Goal: Task Accomplishment & Management: Manage account settings

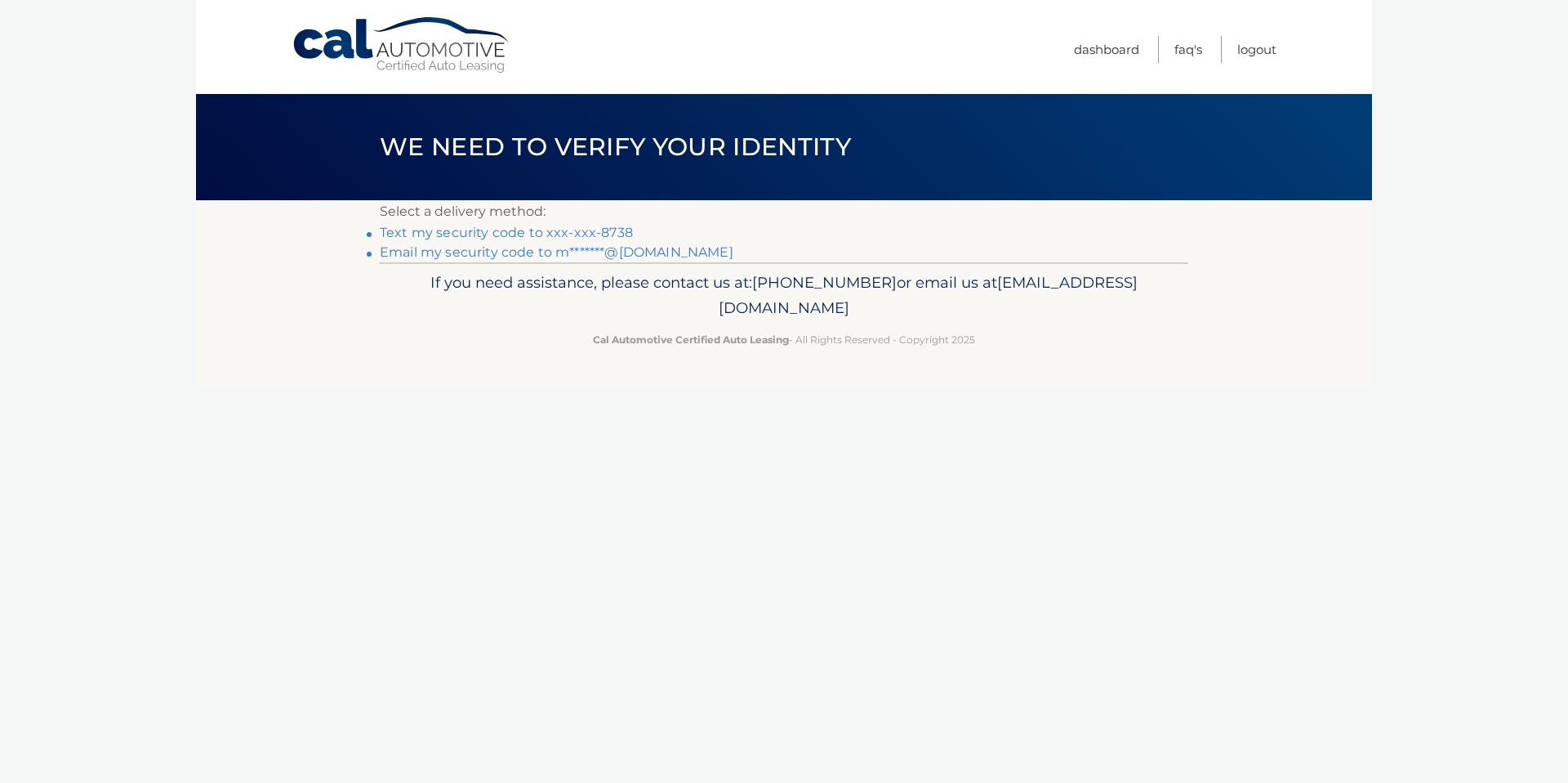
click at [588, 228] on link "Text my security code to xxx-xxx-8738" at bounding box center [506, 232] width 253 height 15
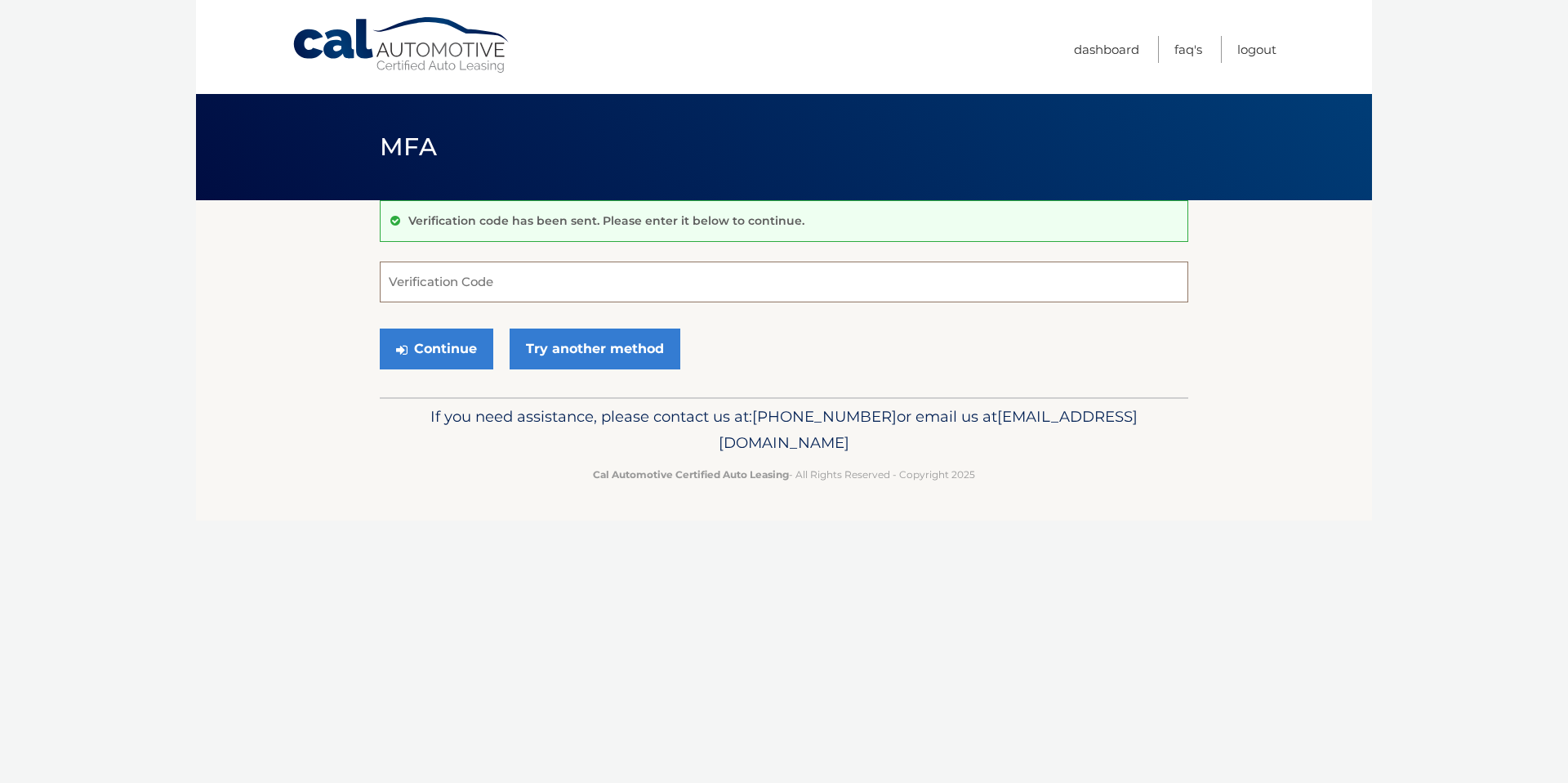
click at [515, 289] on input "Verification Code" at bounding box center [784, 282] width 809 height 41
type input "681302"
click at [380, 328] on button "Continue" at bounding box center [436, 349] width 113 height 41
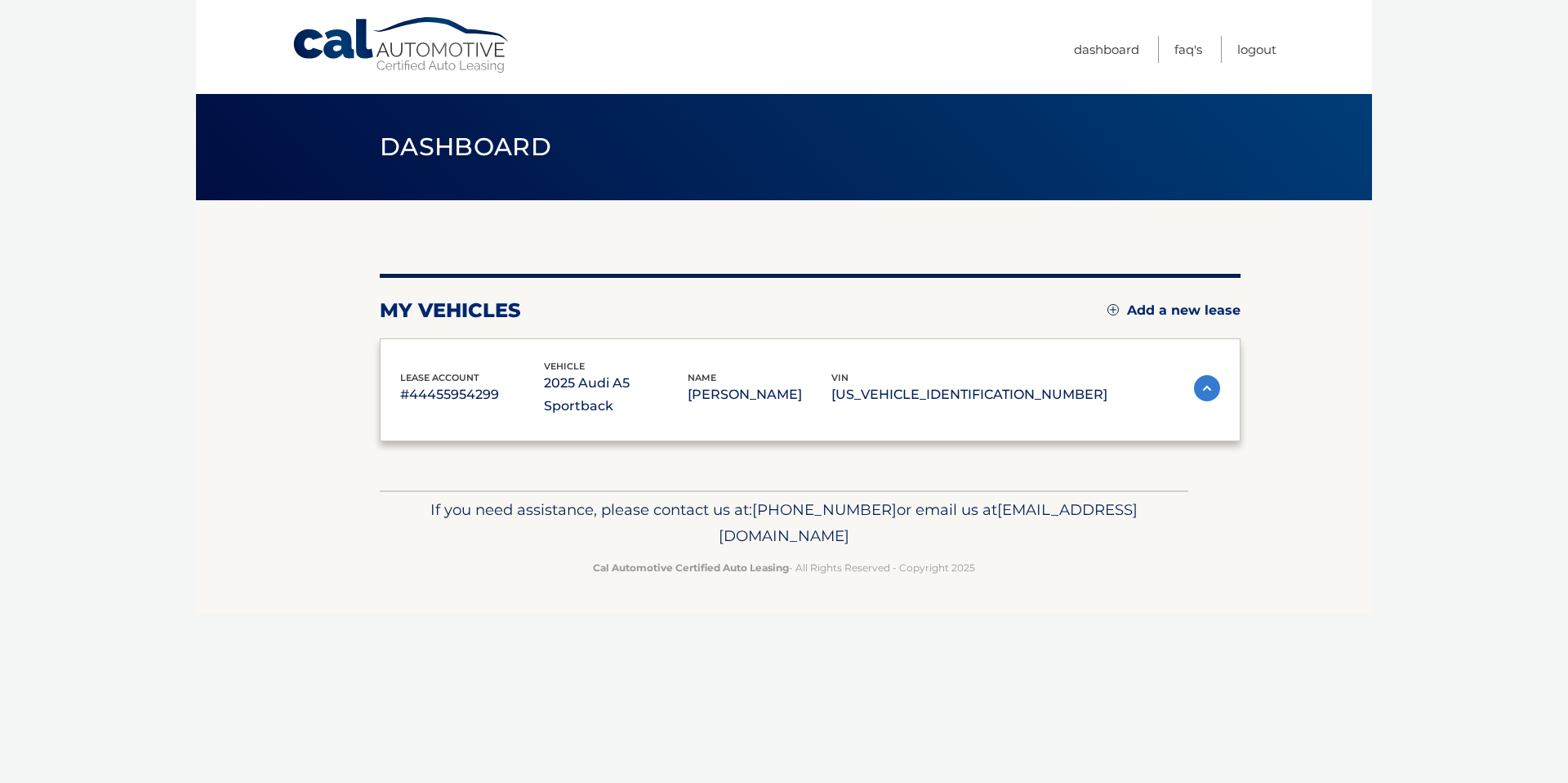
click at [394, 344] on div "lease account #44455954299 vehicle 2025 Audi A5 Sportback name [PERSON_NAME] vi…" at bounding box center [809, 389] width 860 height 103
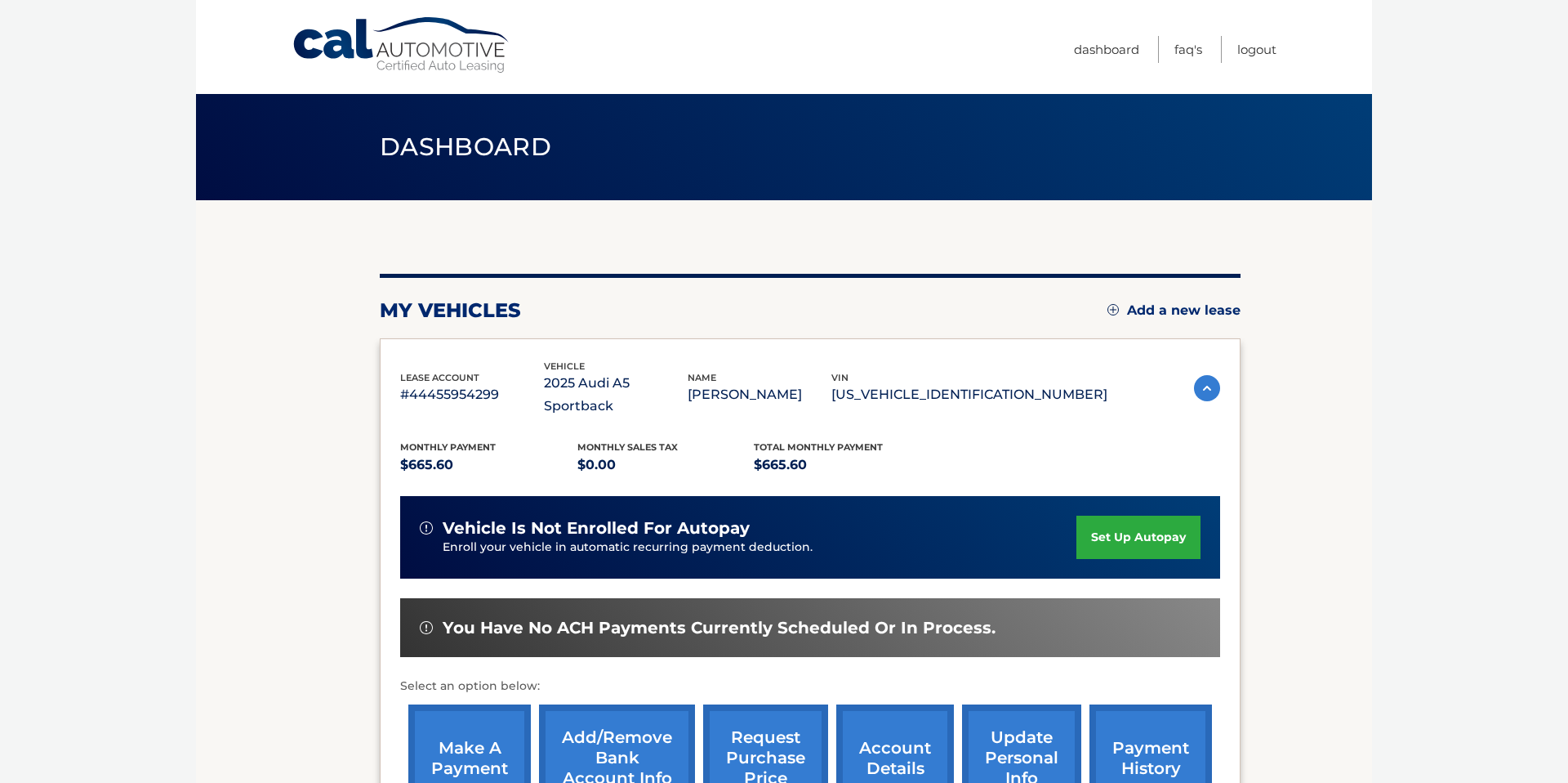
scroll to position [170, 0]
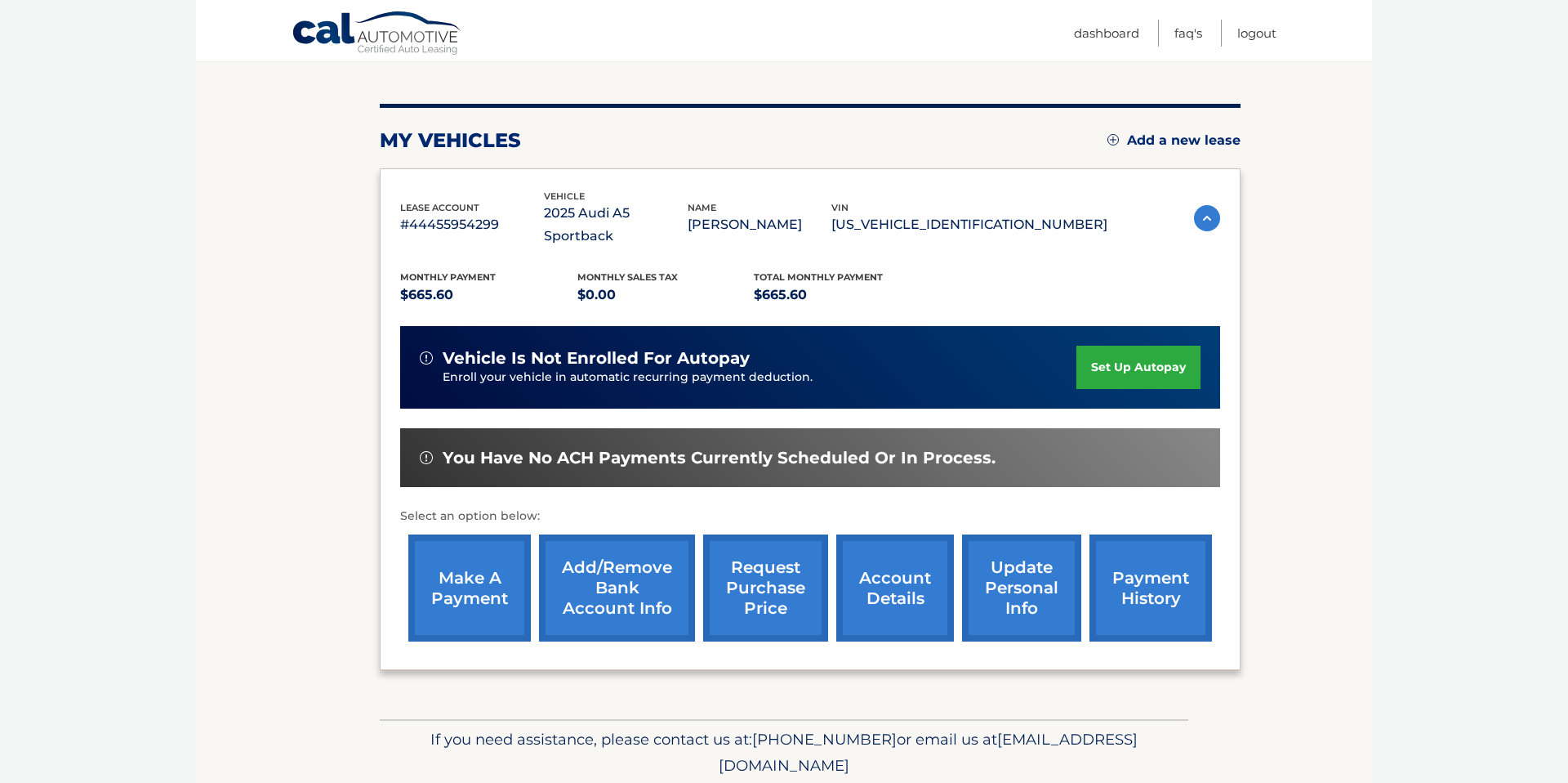
click at [482, 540] on link "make a payment" at bounding box center [469, 588] width 122 height 107
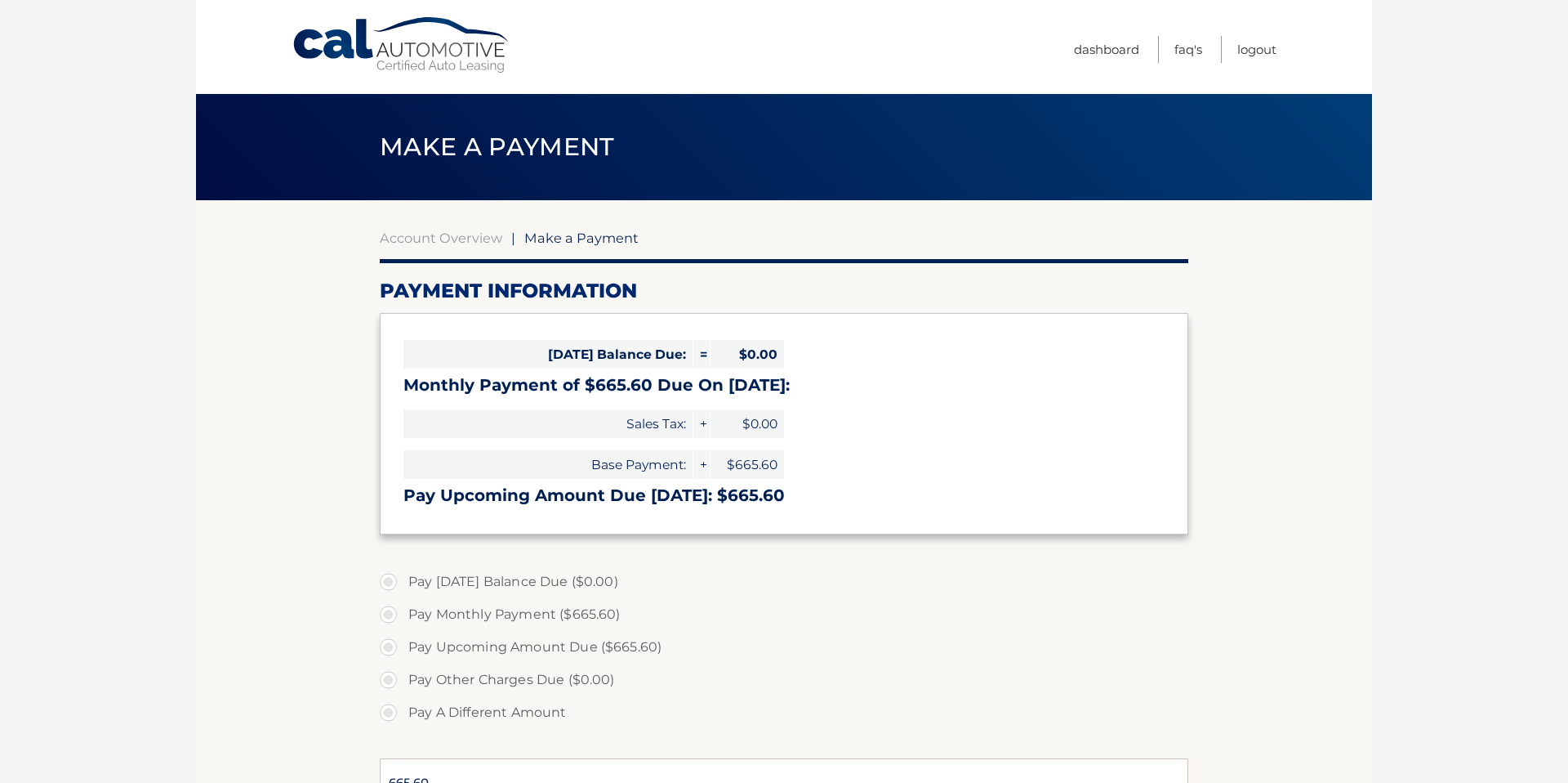
select select "ZDc2ODc5MWMtNzVjZi00Mzk4LTlmZDEtMDkzYzdmNzg1NzY4"
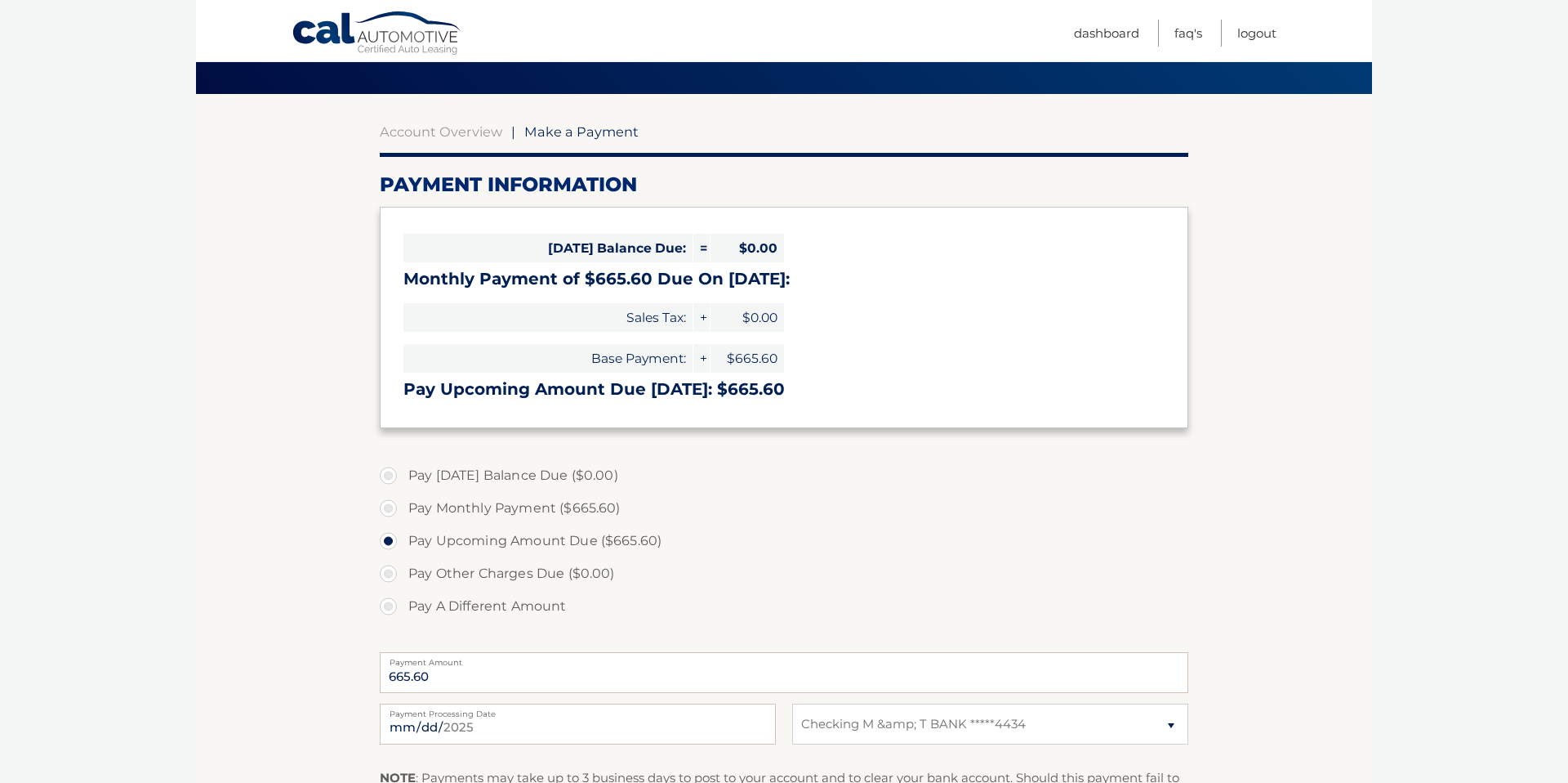
scroll to position [107, 0]
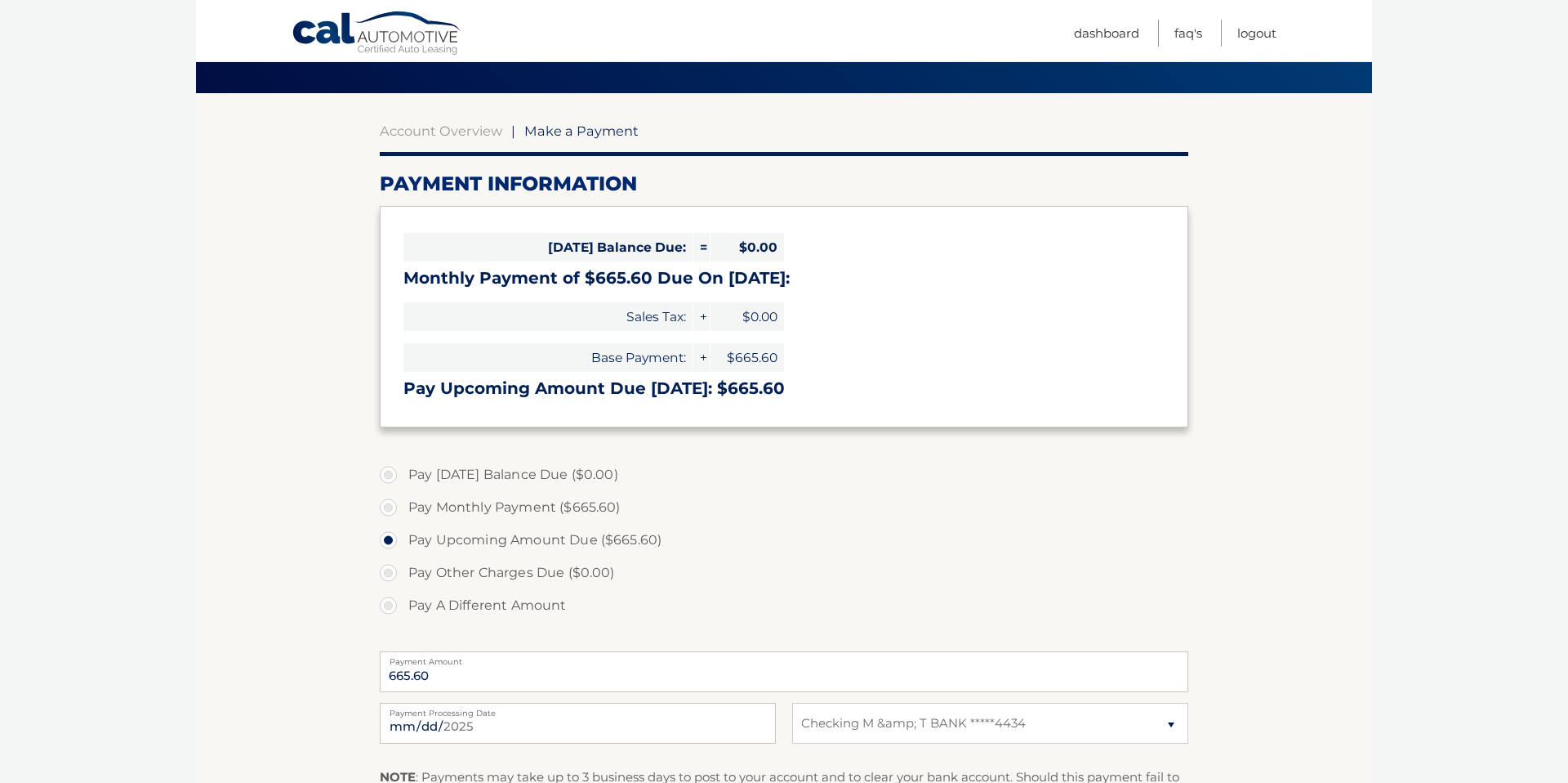
click at [390, 509] on label "Pay Monthly Payment ($665.60)" at bounding box center [784, 507] width 809 height 33
click at [390, 509] on input "Pay Monthly Payment ($665.60)" at bounding box center [394, 504] width 16 height 26
radio input "true"
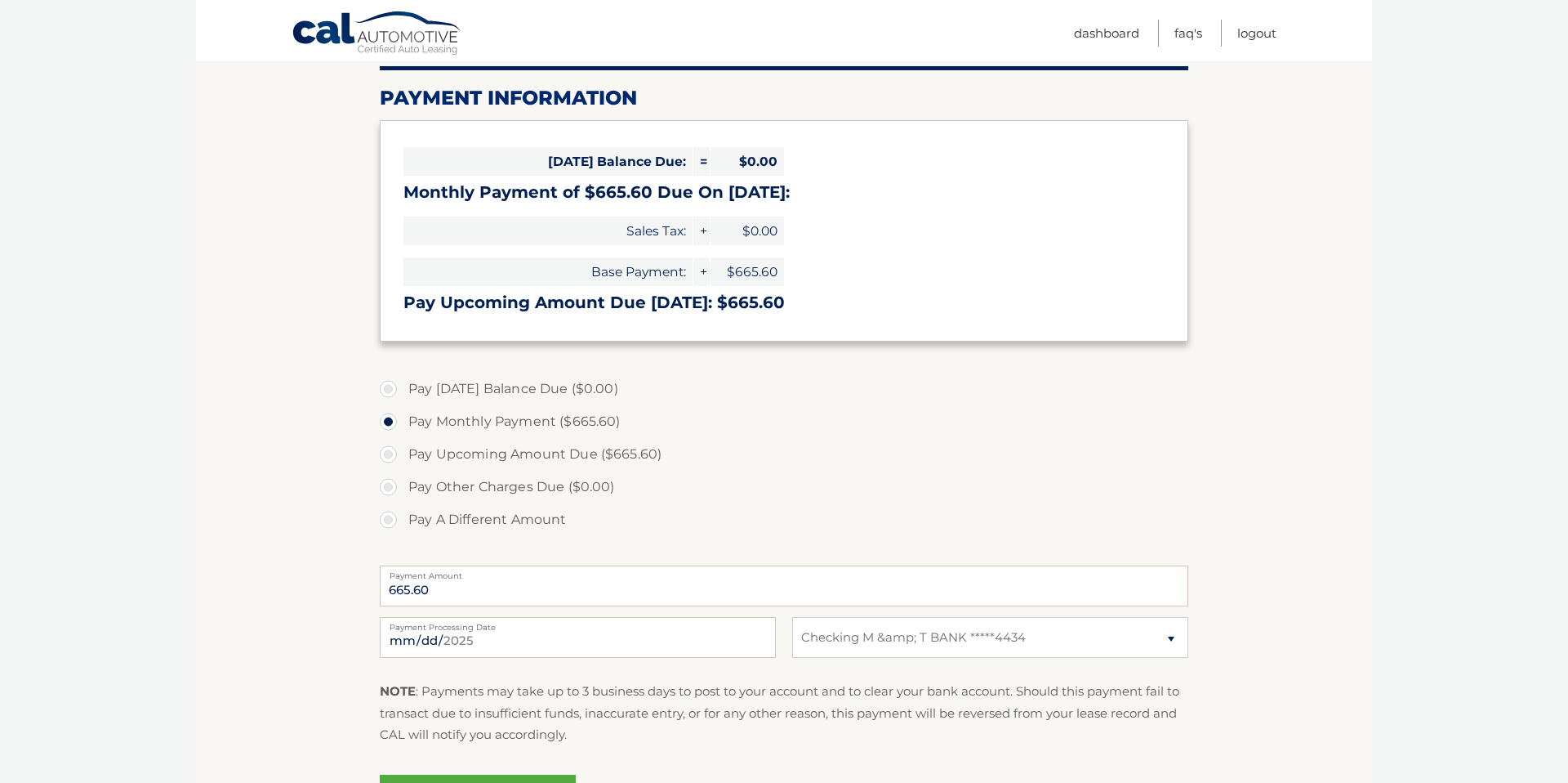
scroll to position [298, 0]
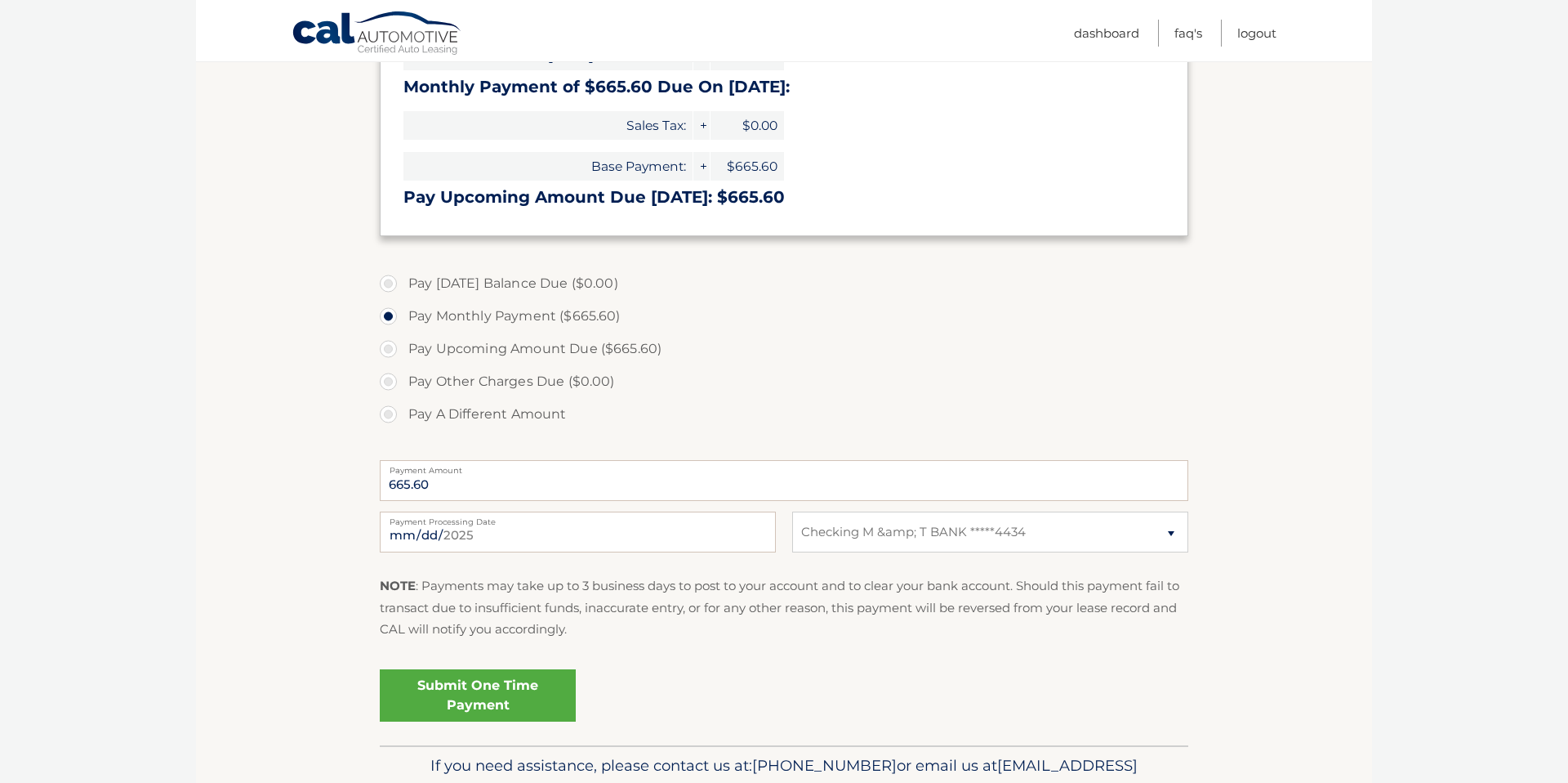
click at [526, 681] on link "Submit One Time Payment" at bounding box center [478, 695] width 196 height 53
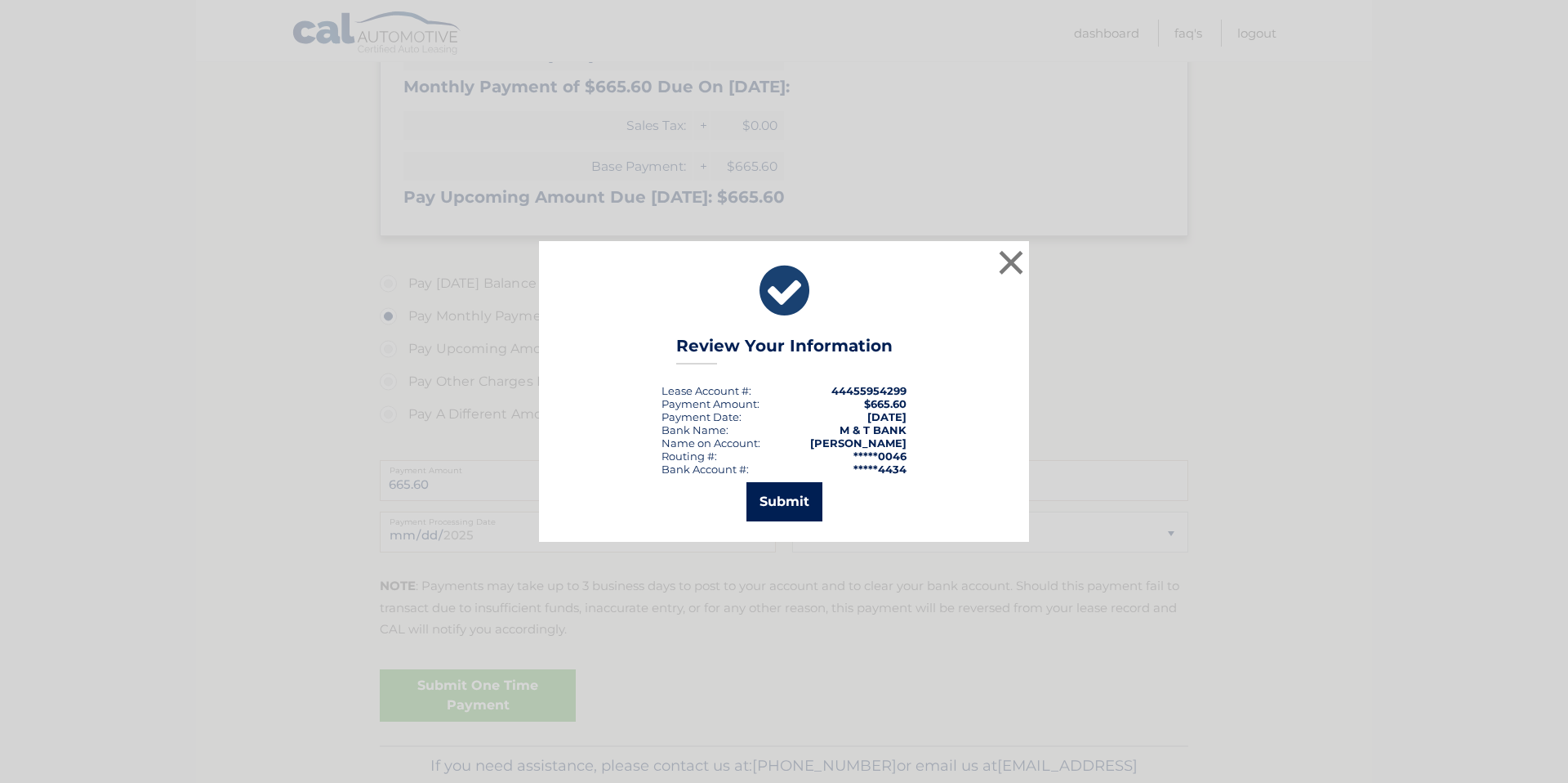
click at [766, 486] on button "Submit" at bounding box center [784, 501] width 76 height 39
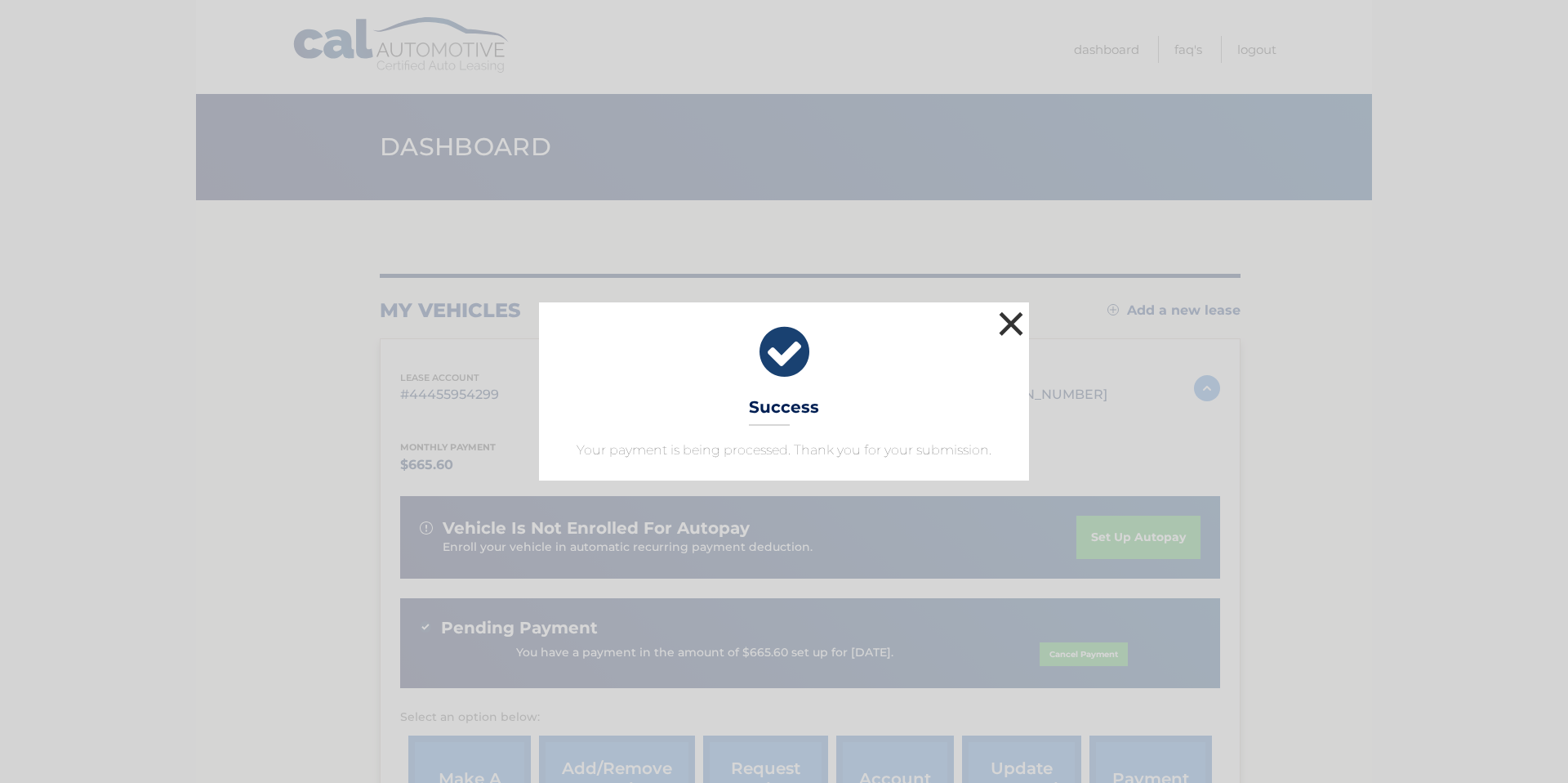
click at [1014, 323] on button "×" at bounding box center [1011, 323] width 33 height 33
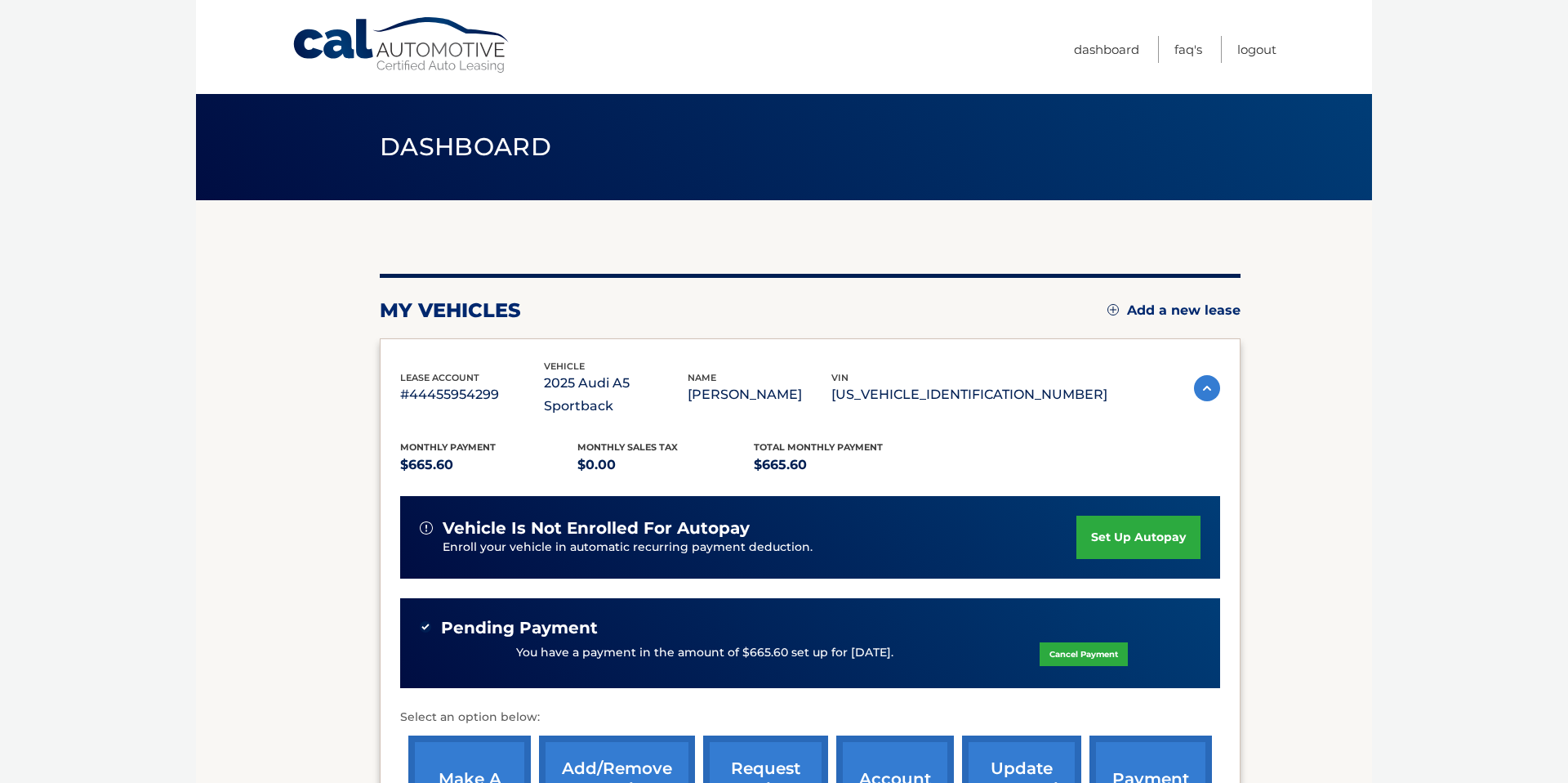
scroll to position [3, 0]
